Goal: Task Accomplishment & Management: Complete application form

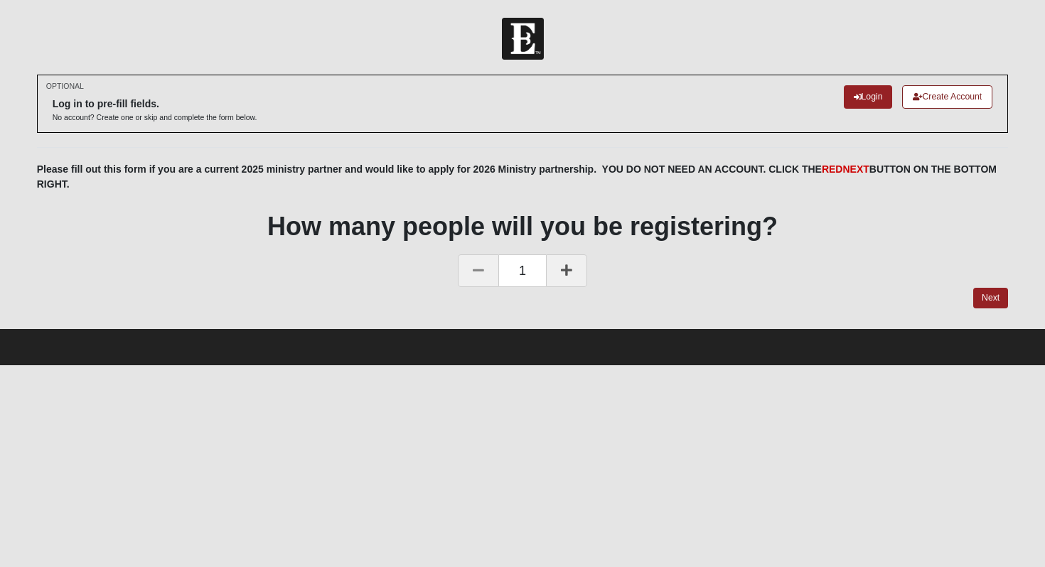
click at [339, 168] on b "Please fill out this form if you are a current 2025 ministry partner and would …" at bounding box center [516, 176] width 959 height 26
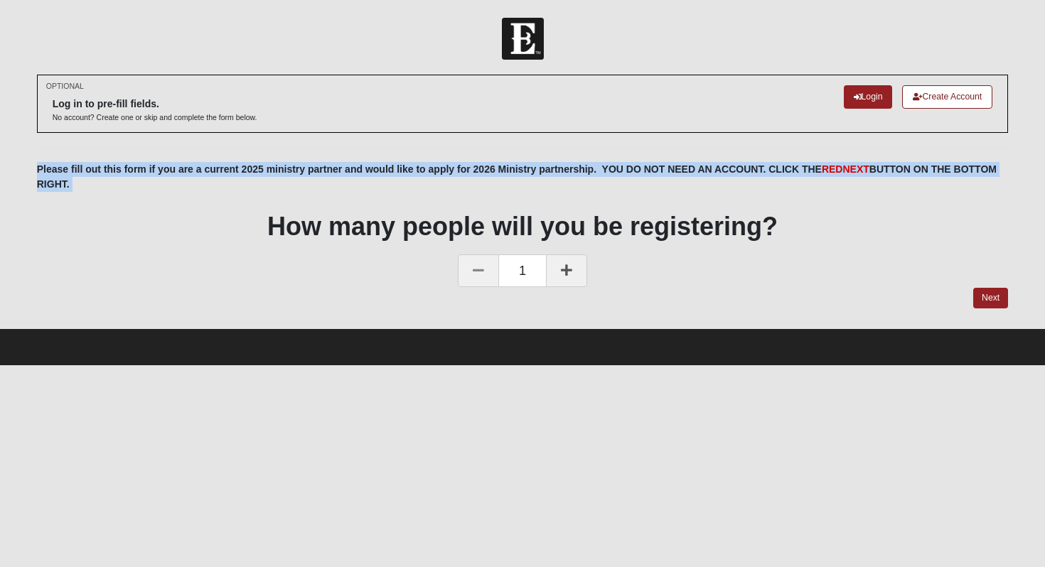
click at [339, 168] on b "Please fill out this form if you are a current 2025 ministry partner and would …" at bounding box center [516, 176] width 959 height 26
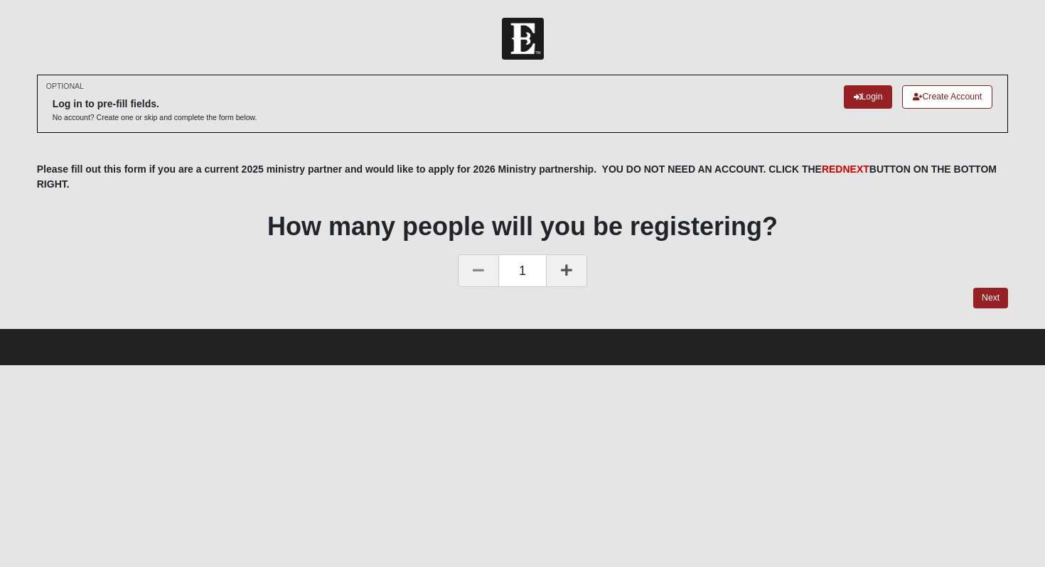
click at [562, 269] on icon at bounding box center [566, 270] width 11 height 13
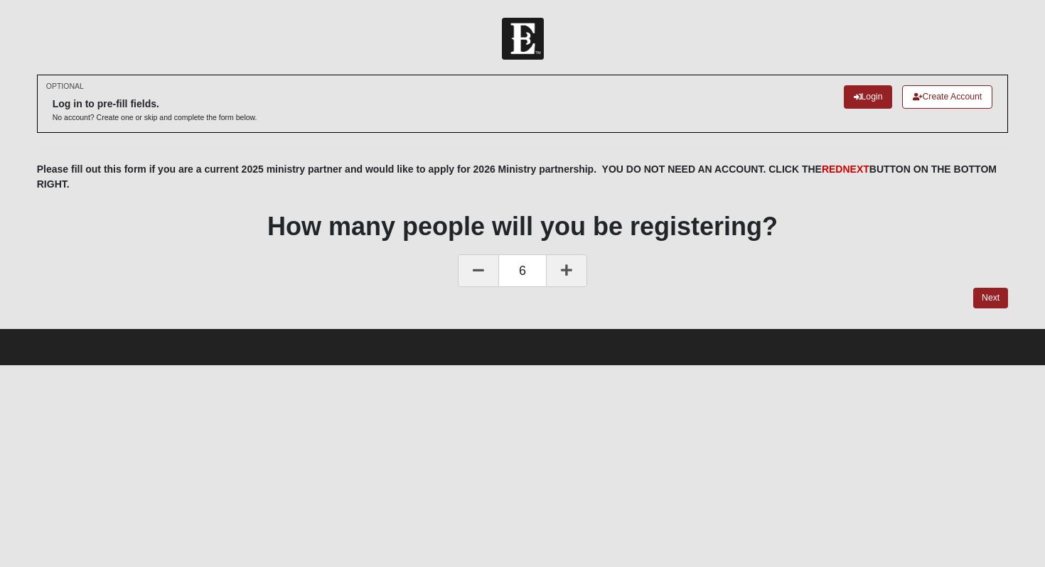
click at [562, 269] on icon at bounding box center [566, 270] width 11 height 13
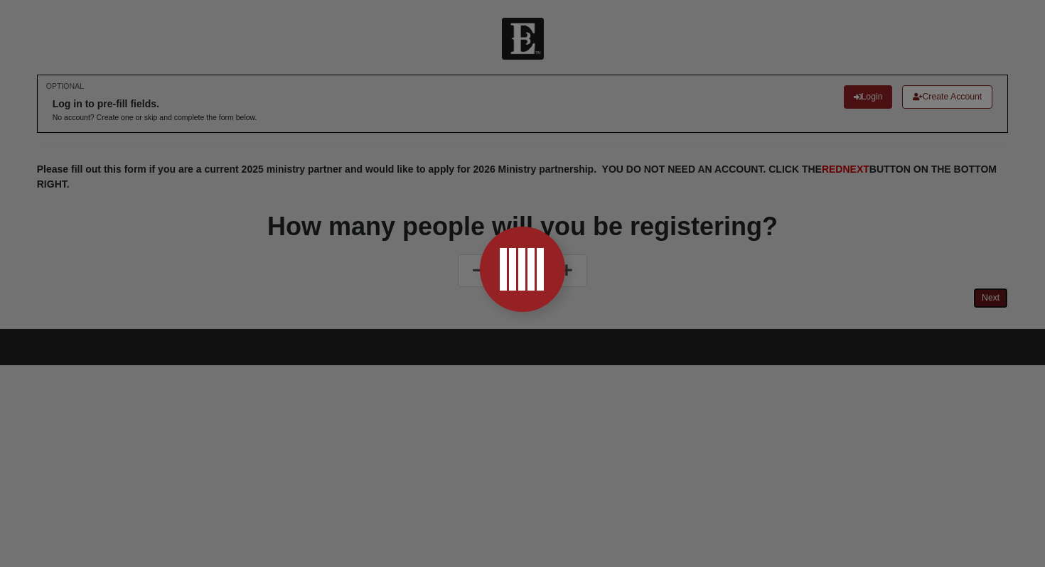
click at [987, 300] on form "Log In 2025 partners applying for 2026 partnership Events 2025 partners applyin…" at bounding box center [522, 191] width 1045 height 347
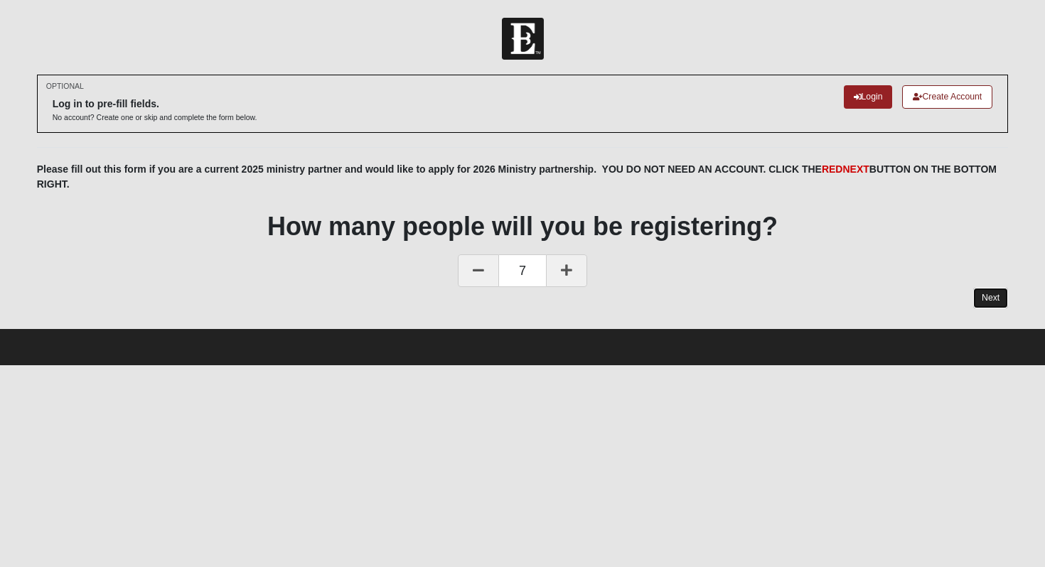
click at [980, 298] on link "Next" at bounding box center [990, 298] width 35 height 21
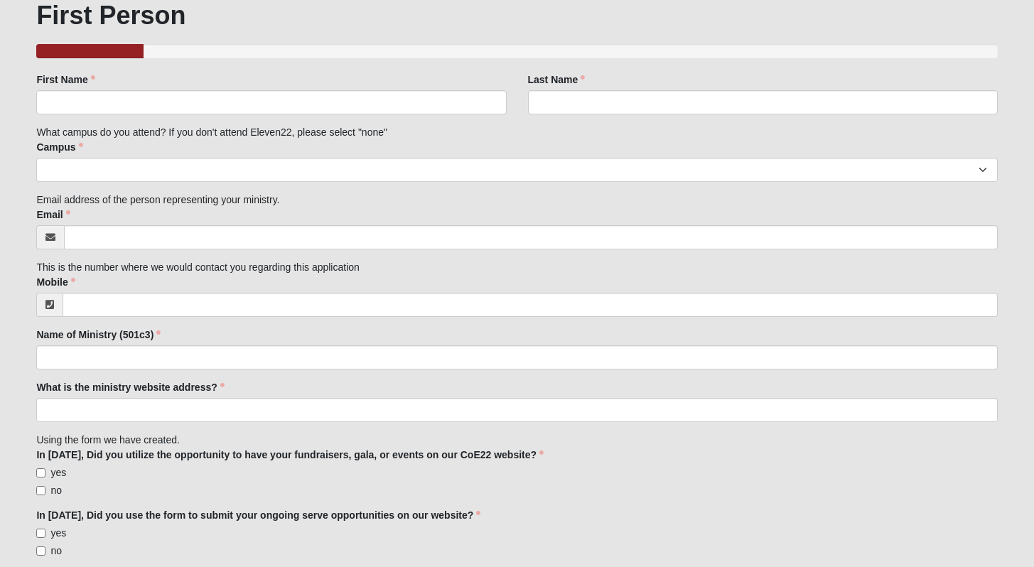
scroll to position [178, 0]
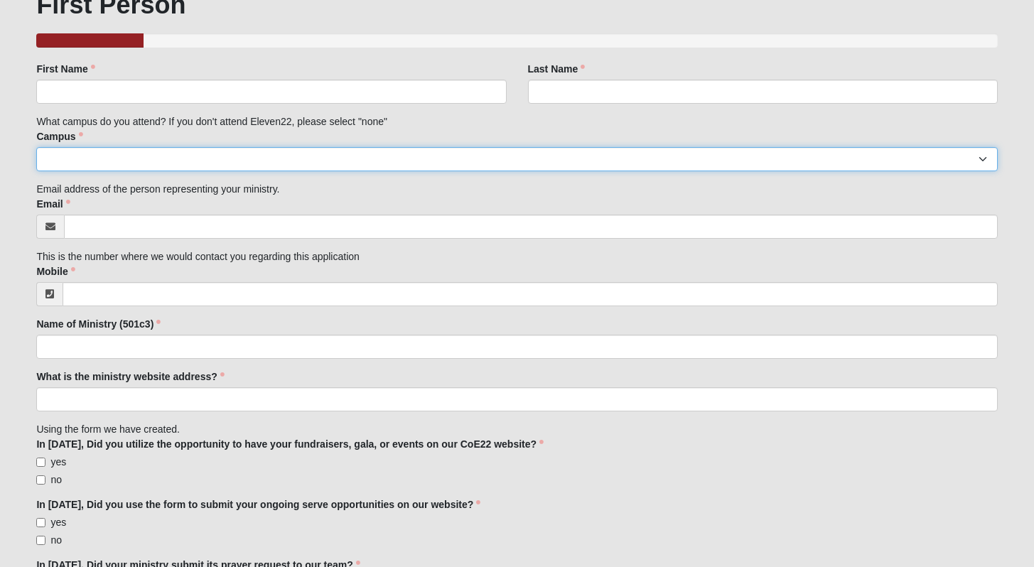
click at [207, 162] on select "Arlington Baymeadows Eleven22 Online Fleming Island Jesup Mandarin North Jax Or…" at bounding box center [516, 159] width 961 height 24
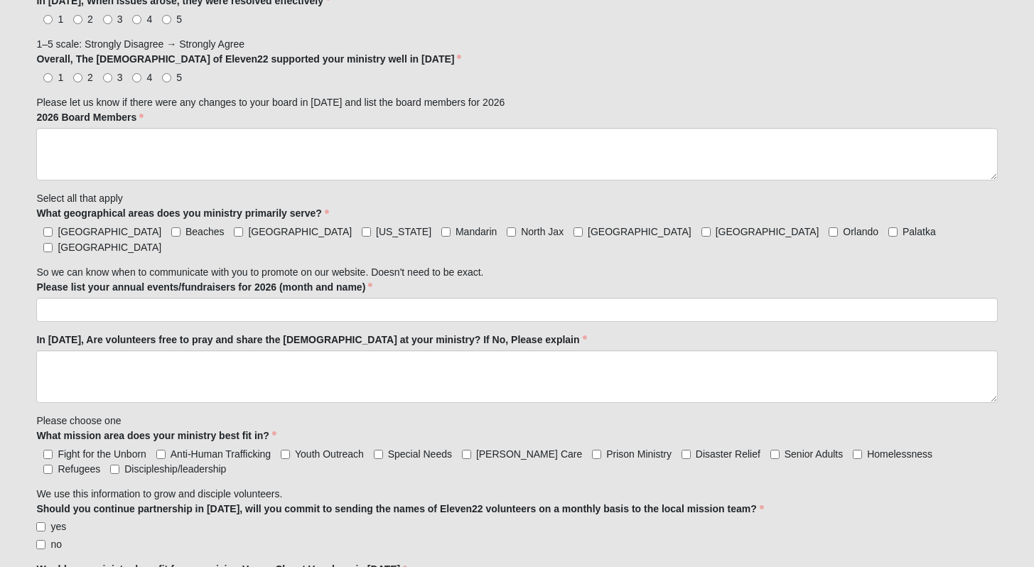
scroll to position [1276, 0]
